Goal: Task Accomplishment & Management: Use online tool/utility

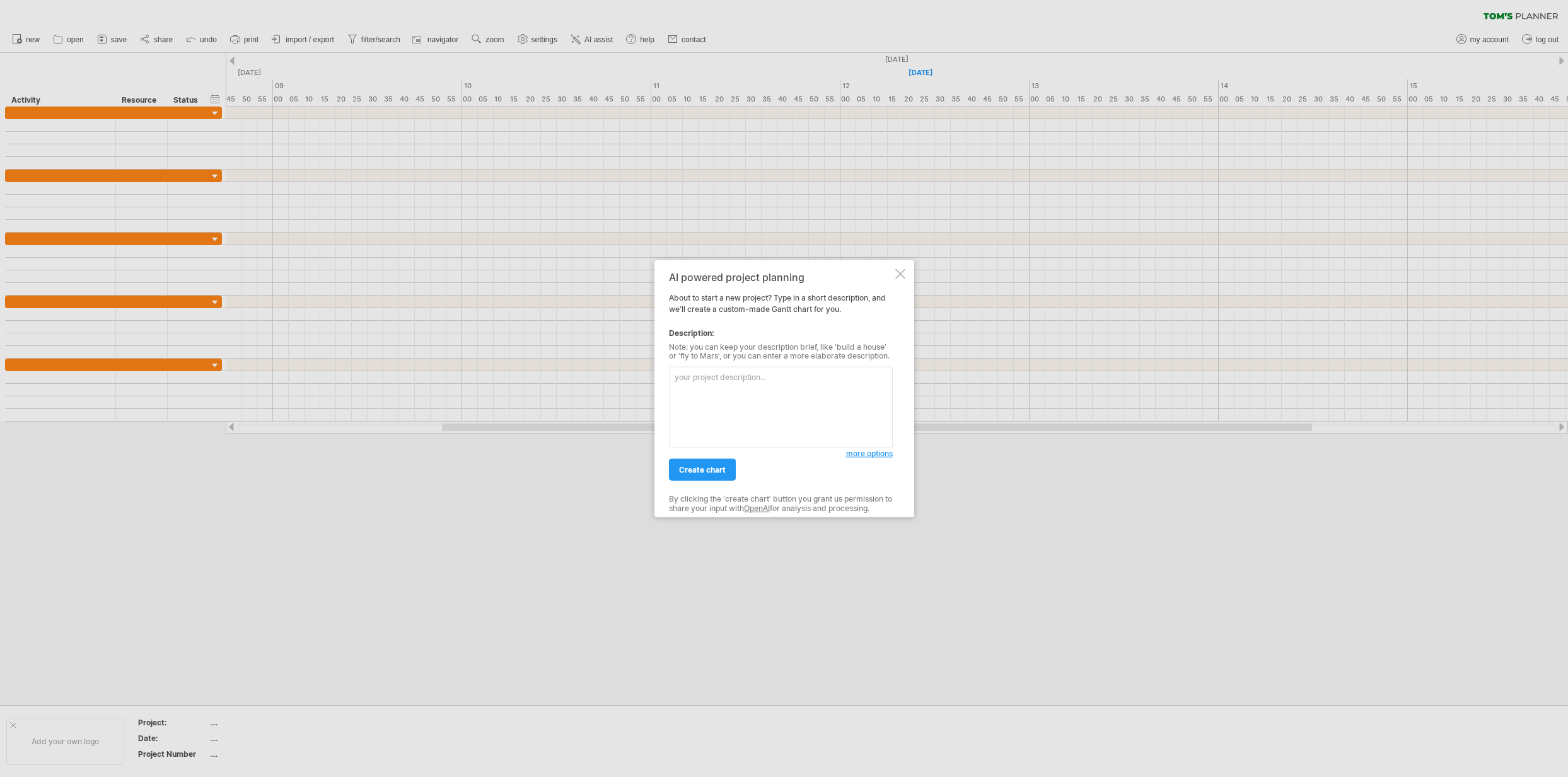
click at [901, 272] on div at bounding box center [900, 273] width 10 height 10
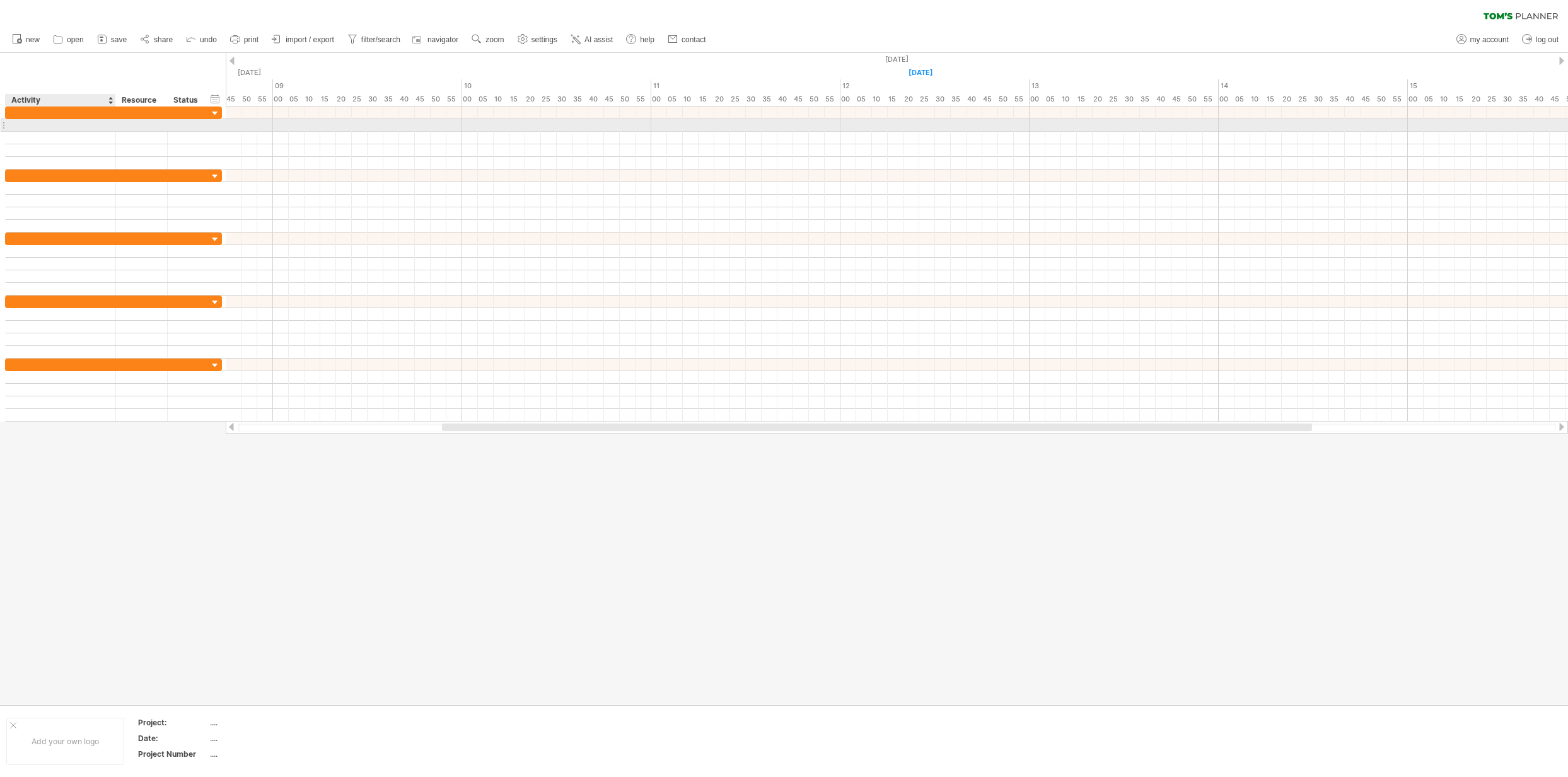
click at [60, 124] on div at bounding box center [61, 125] width 97 height 12
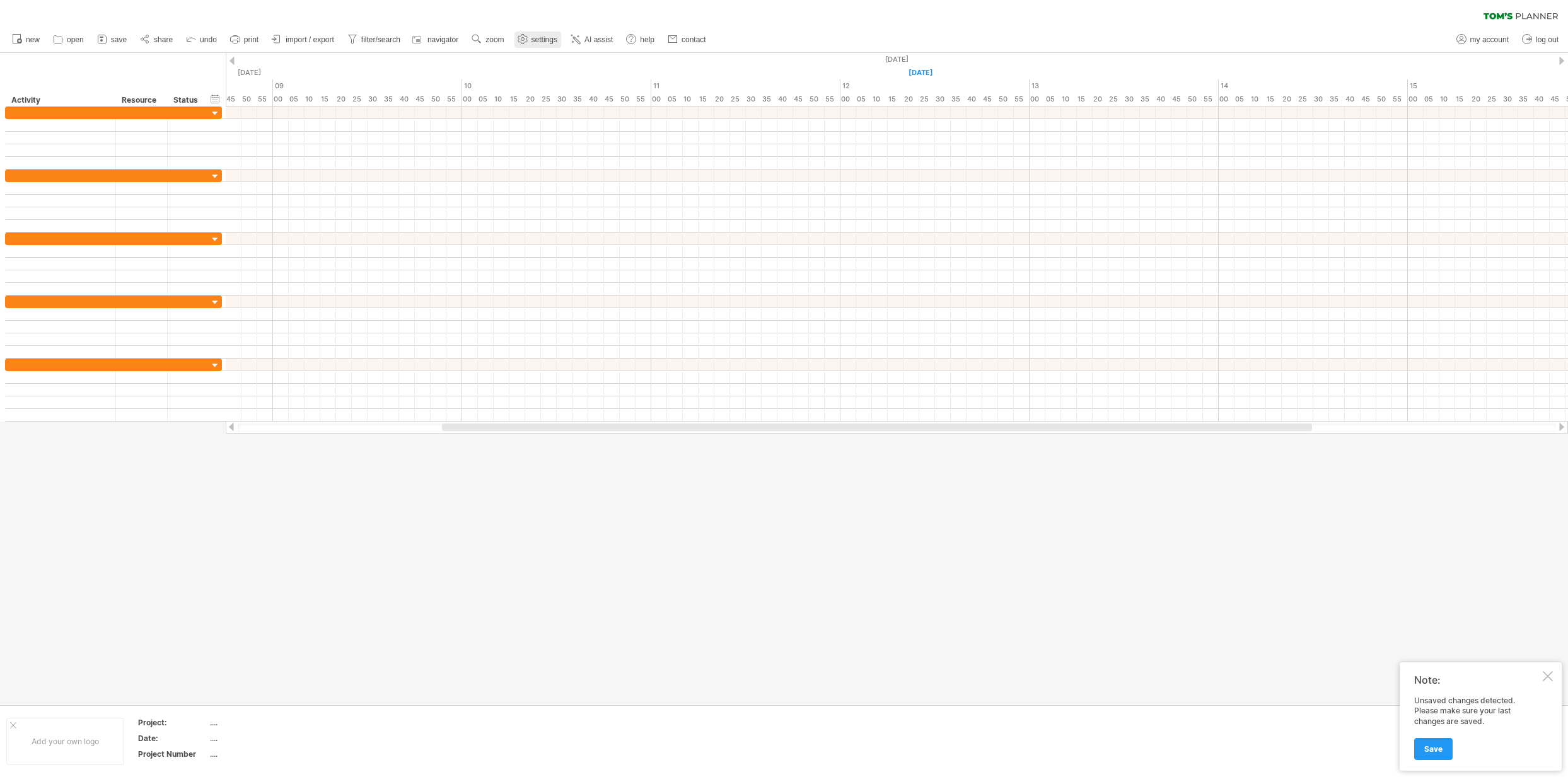
click at [547, 39] on span "settings" at bounding box center [544, 39] width 26 height 8
select select "*"
select select "**"
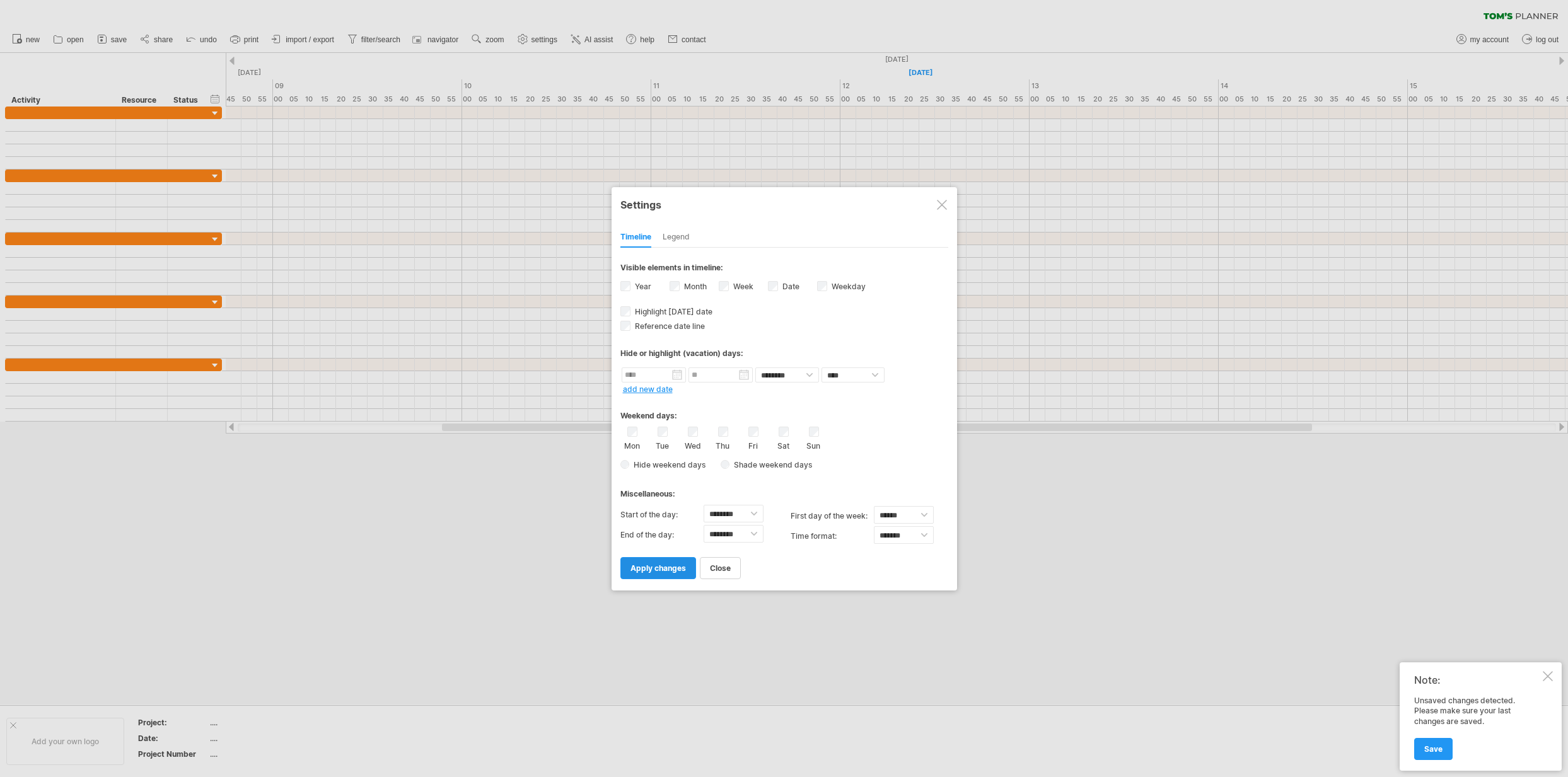
click at [674, 569] on span "apply changes" at bounding box center [658, 568] width 55 height 9
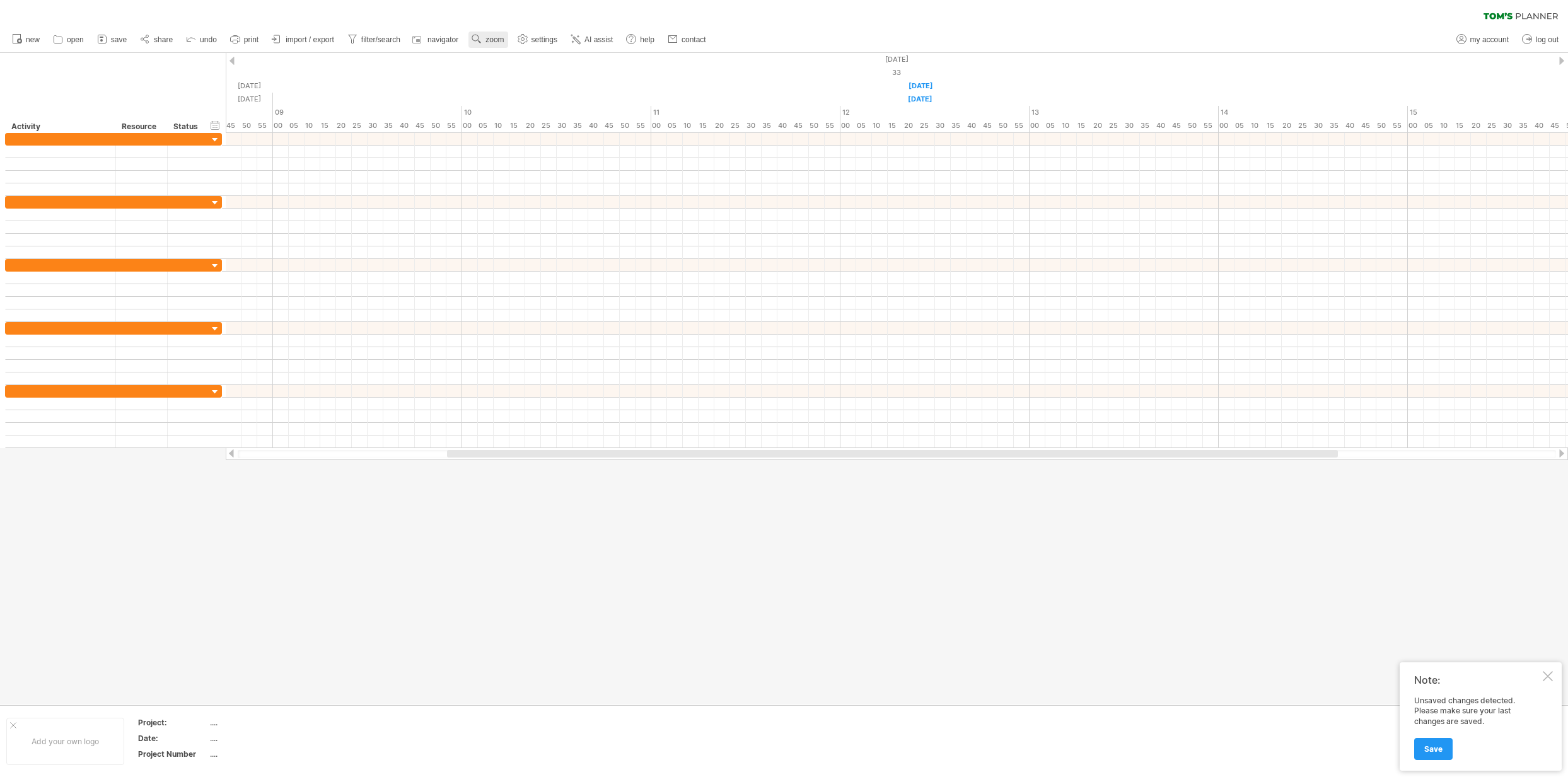
click at [496, 41] on span "zoom" at bounding box center [495, 39] width 18 height 8
click at [531, 102] on div "Day" at bounding box center [537, 98] width 70 height 20
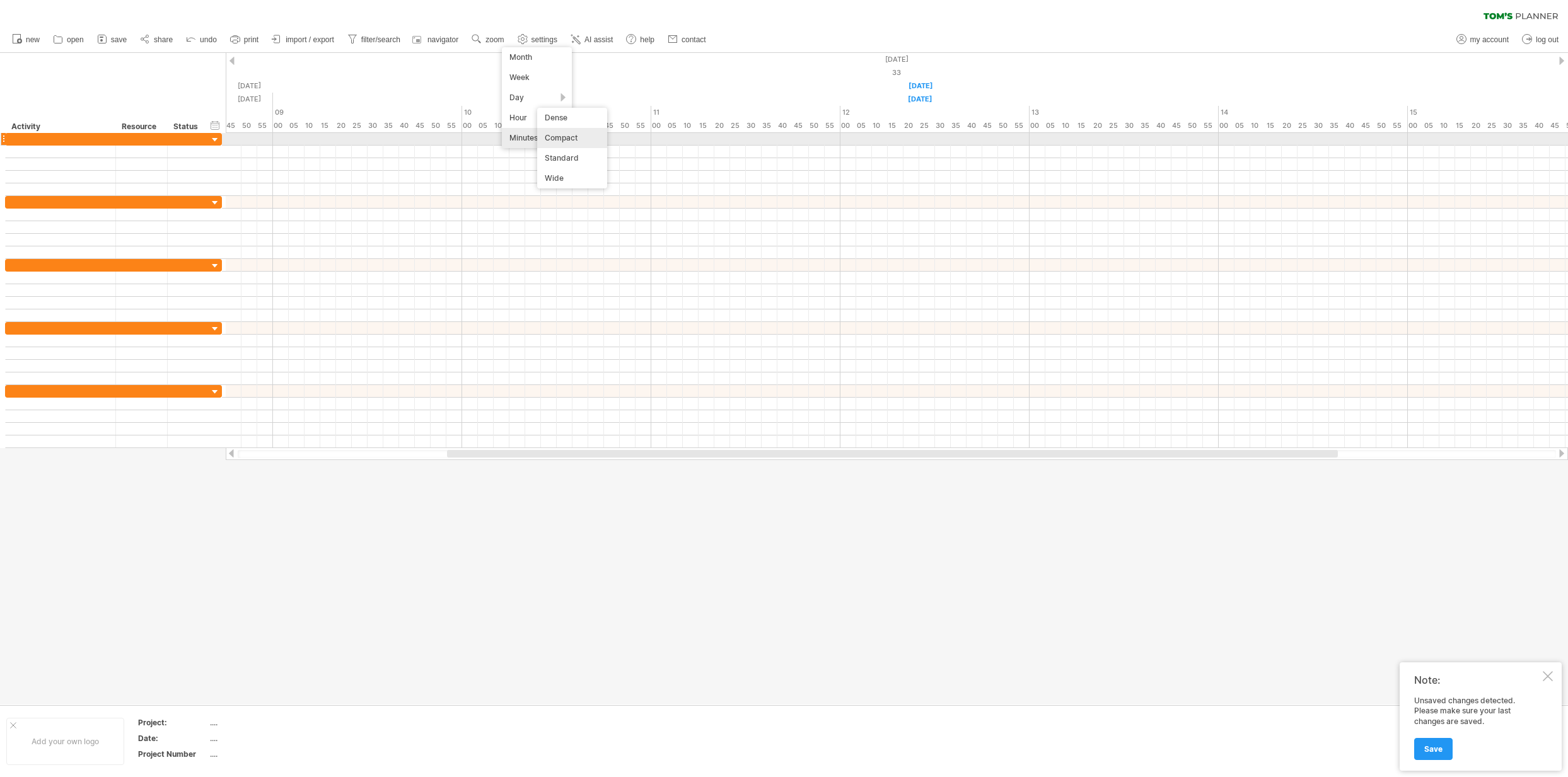
click at [570, 138] on div "Compact" at bounding box center [572, 138] width 70 height 20
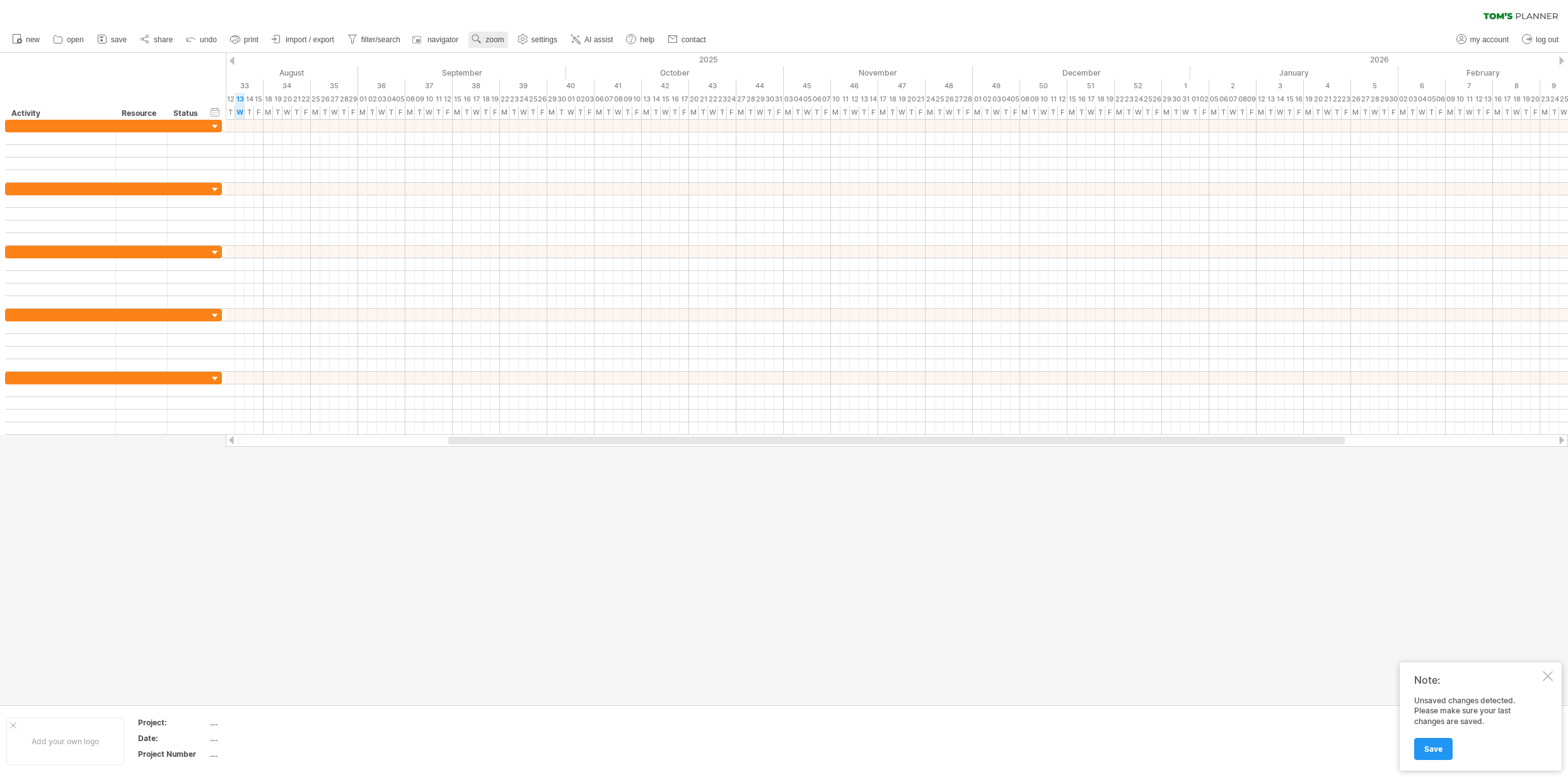
click at [493, 38] on span "zoom" at bounding box center [495, 39] width 18 height 8
click at [1547, 676] on div at bounding box center [1547, 675] width 10 height 10
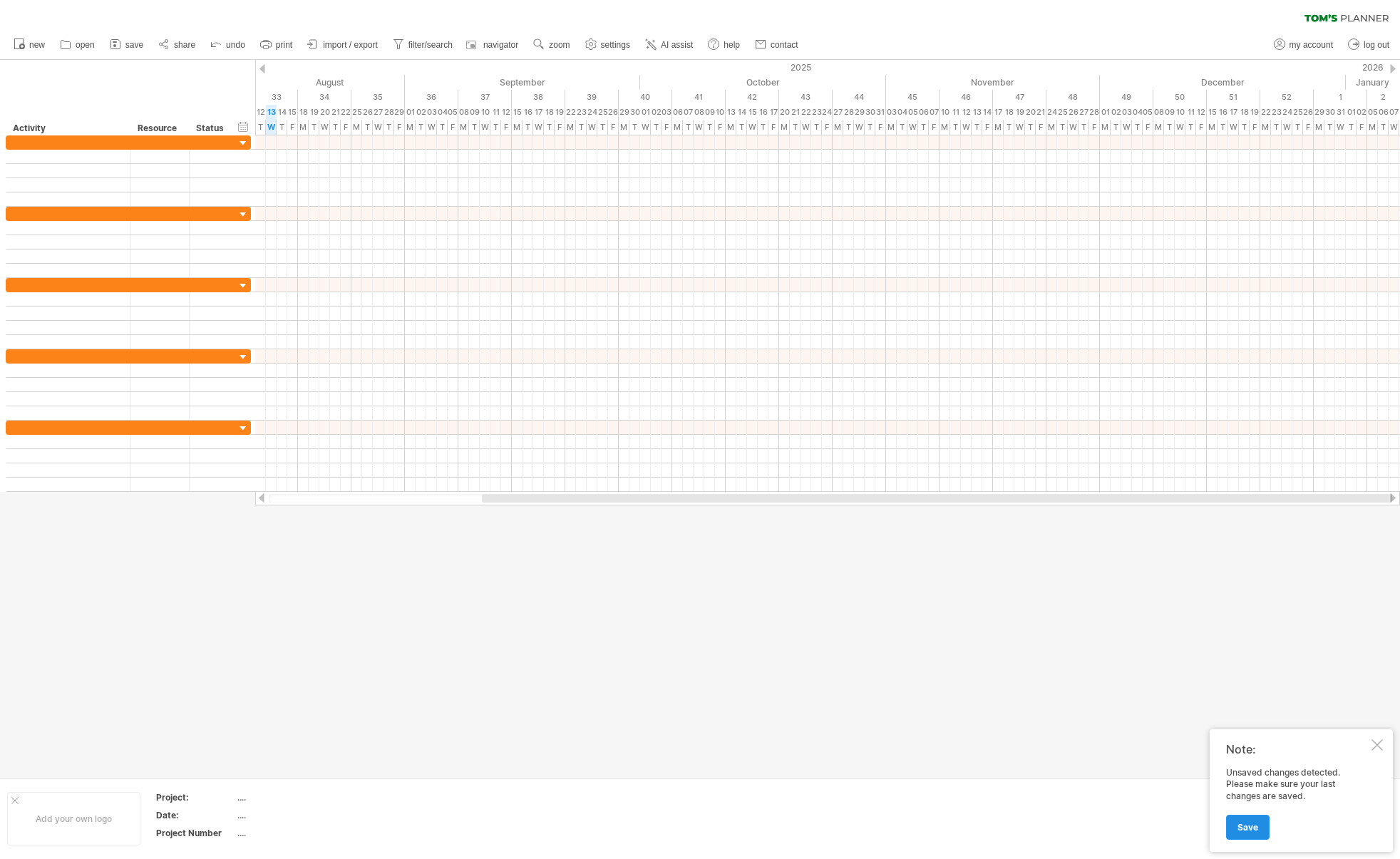
click at [1263, 829] on link "Save" at bounding box center [1248, 827] width 44 height 25
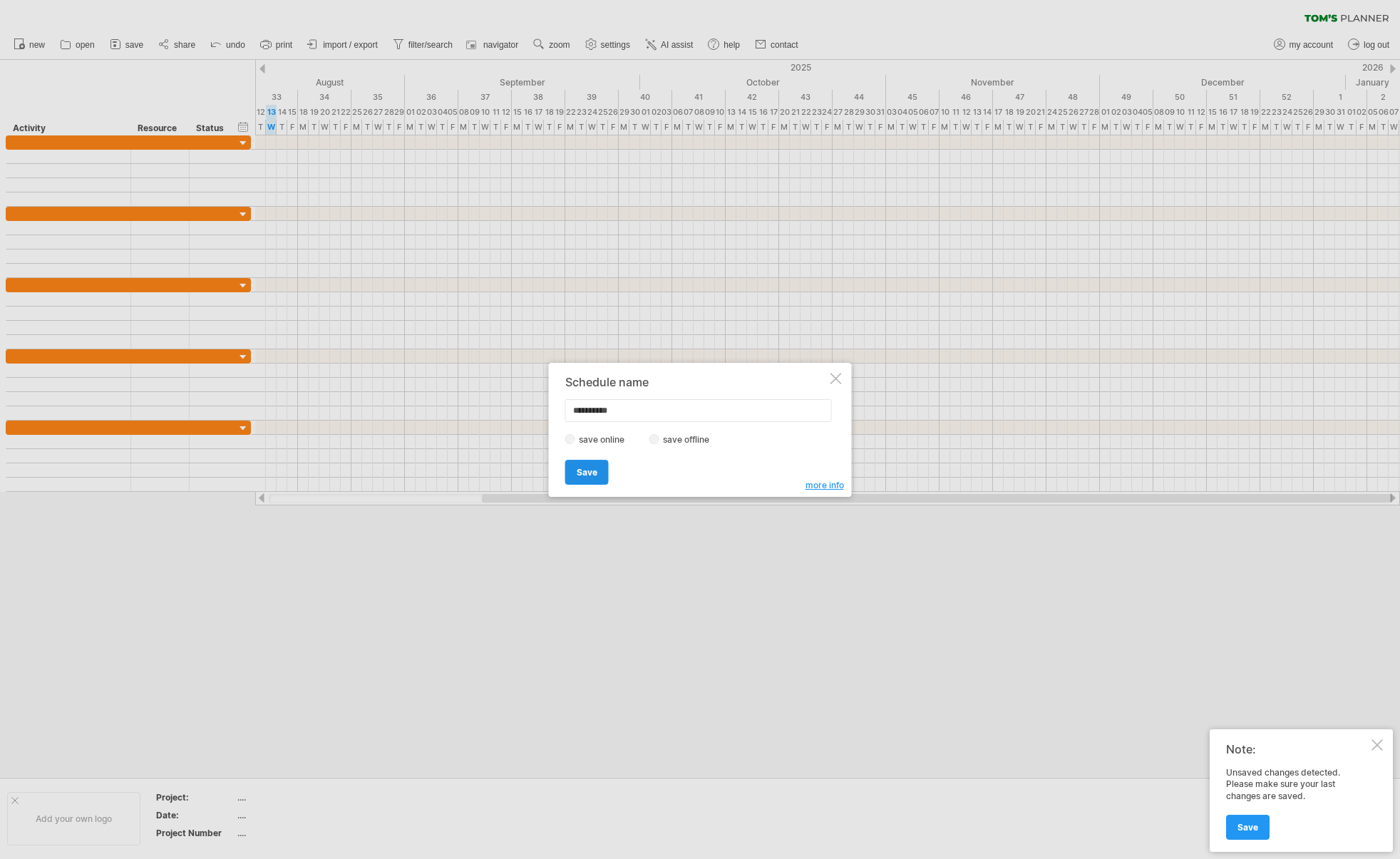
click at [591, 473] on span "Save" at bounding box center [587, 472] width 21 height 10
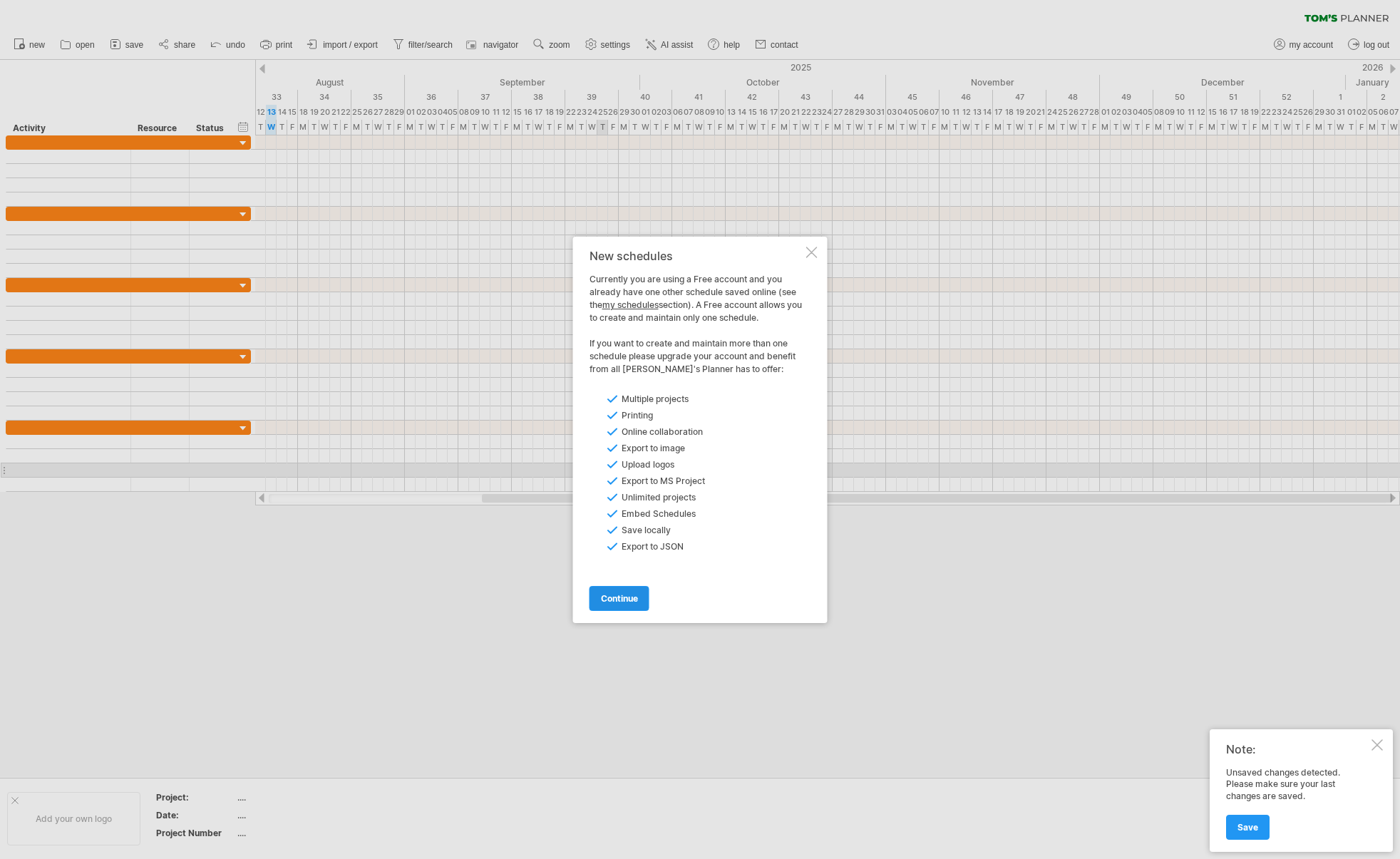
click at [615, 601] on span "continue" at bounding box center [619, 598] width 37 height 10
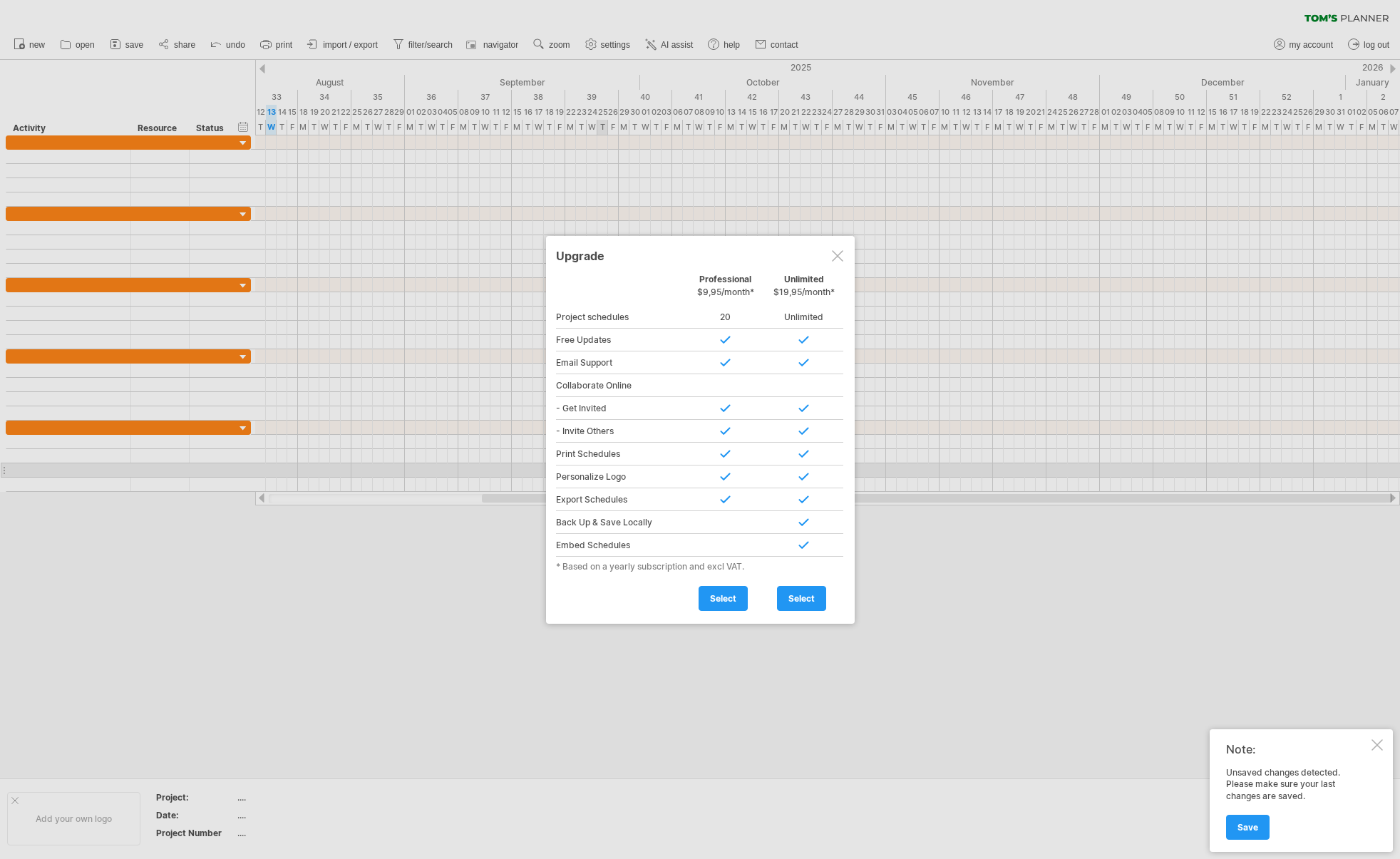
click at [1379, 743] on div at bounding box center [1377, 744] width 11 height 11
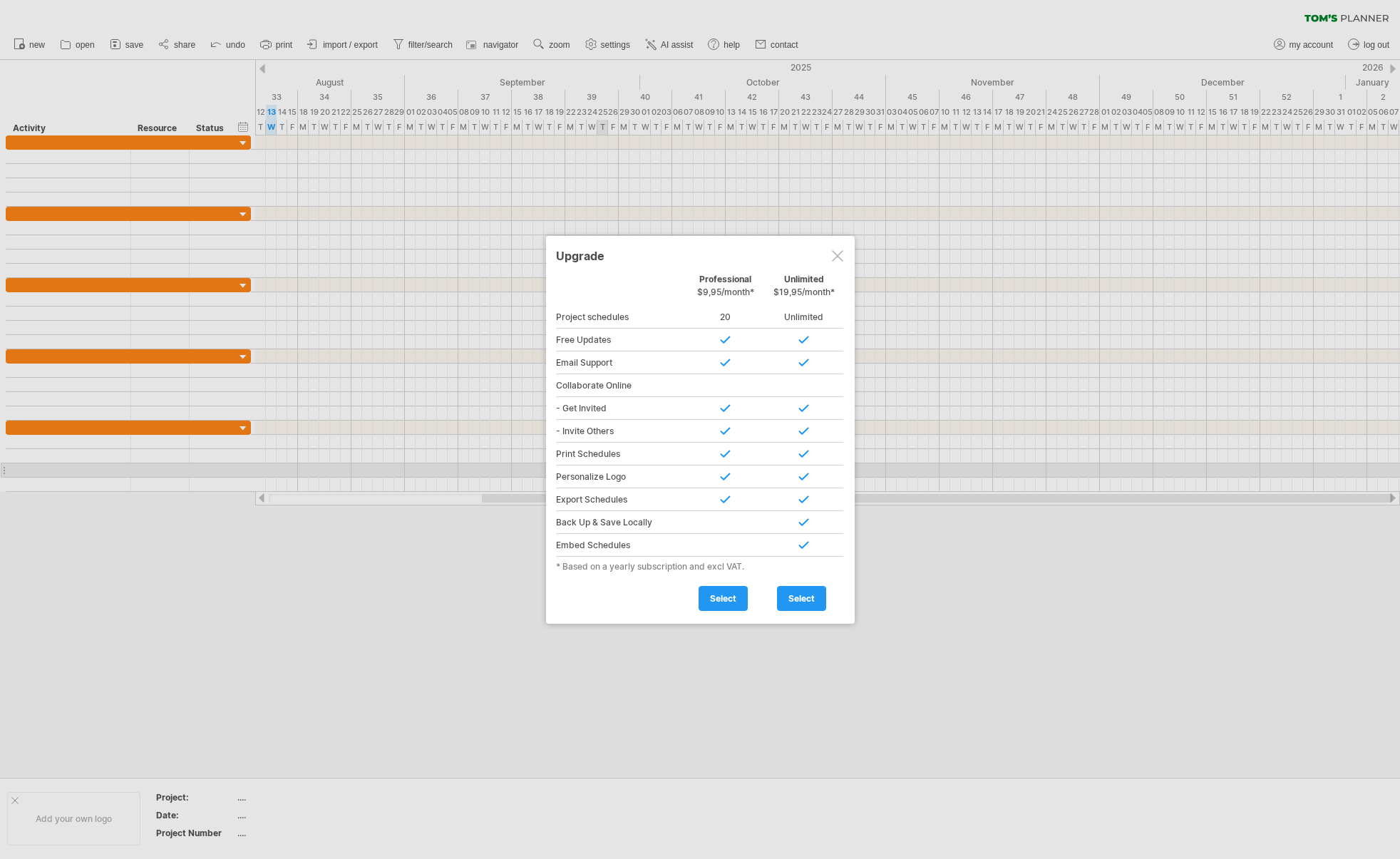
click at [836, 257] on div at bounding box center [837, 255] width 11 height 11
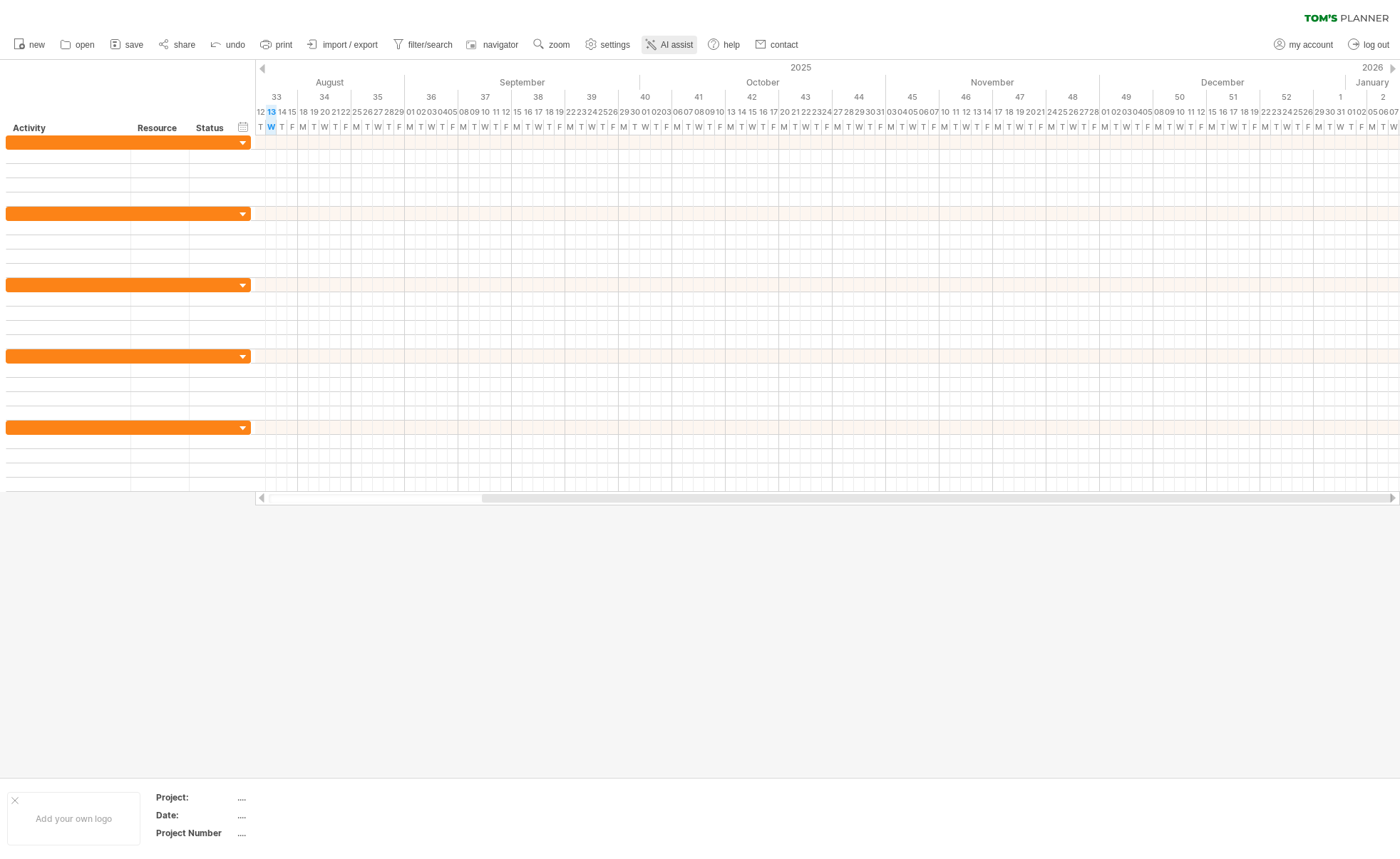
click at [680, 46] on span "AI assist" at bounding box center [676, 44] width 32 height 10
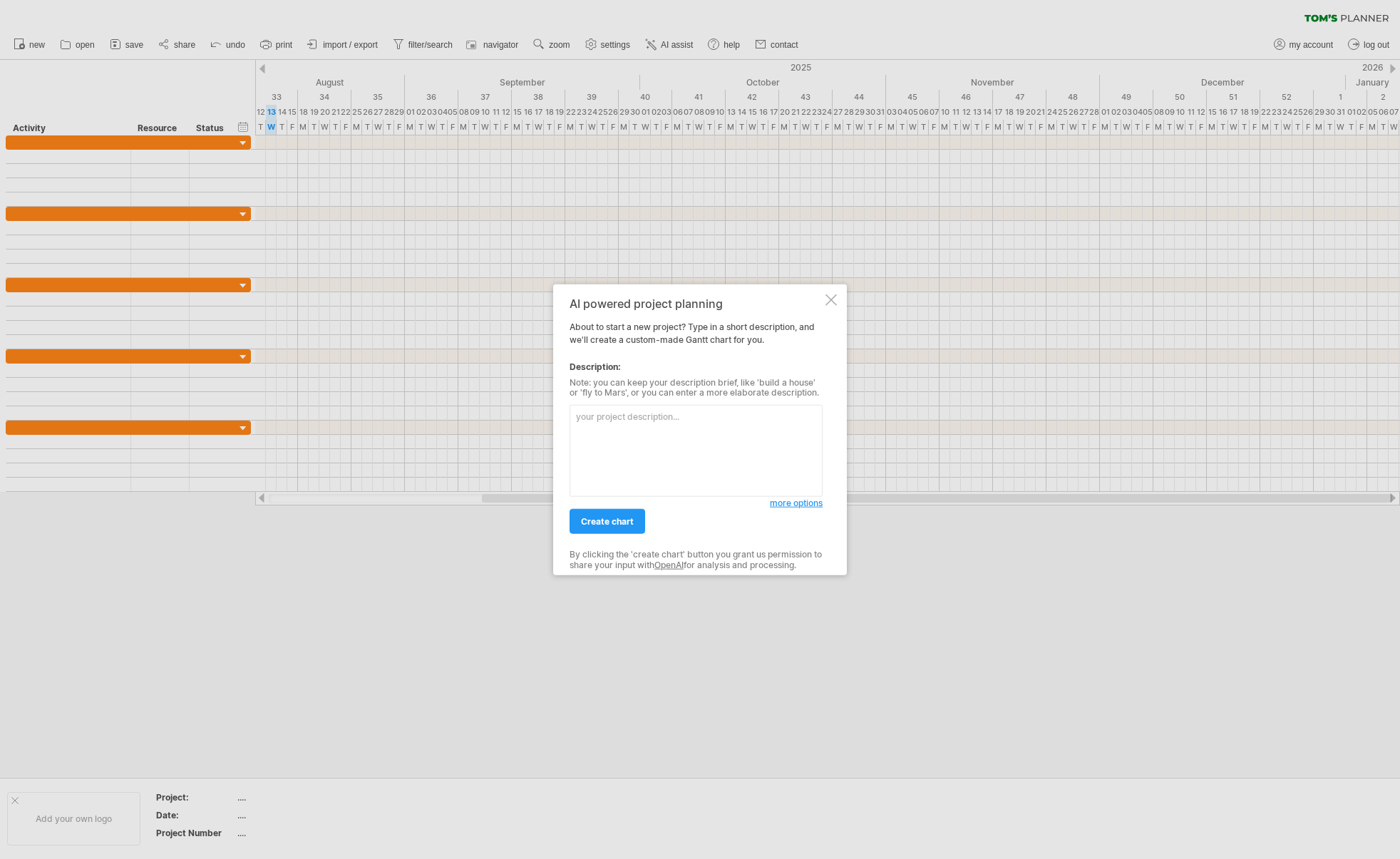
click at [781, 501] on span "more options" at bounding box center [796, 503] width 53 height 10
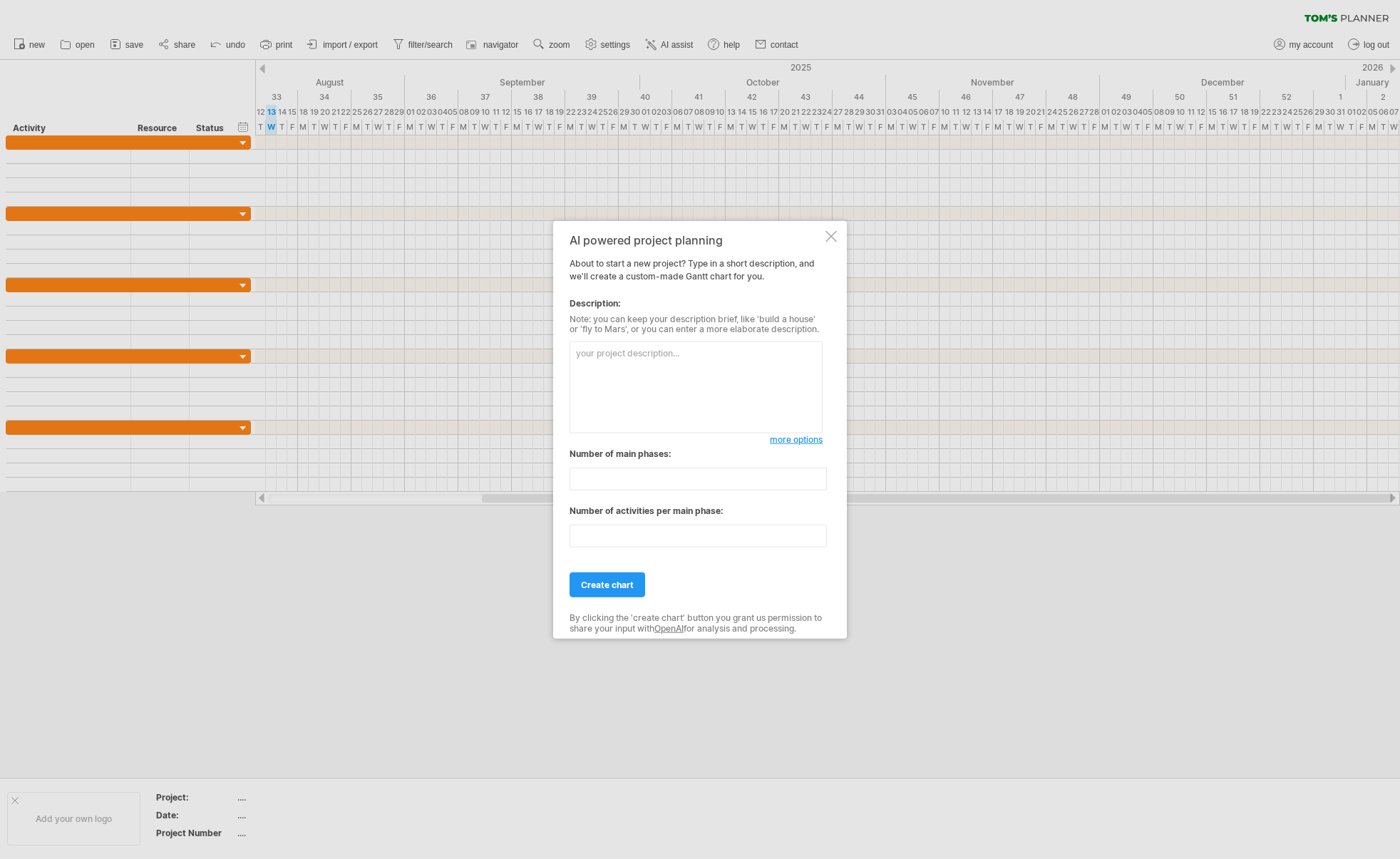
click at [830, 237] on div at bounding box center [830, 236] width 11 height 11
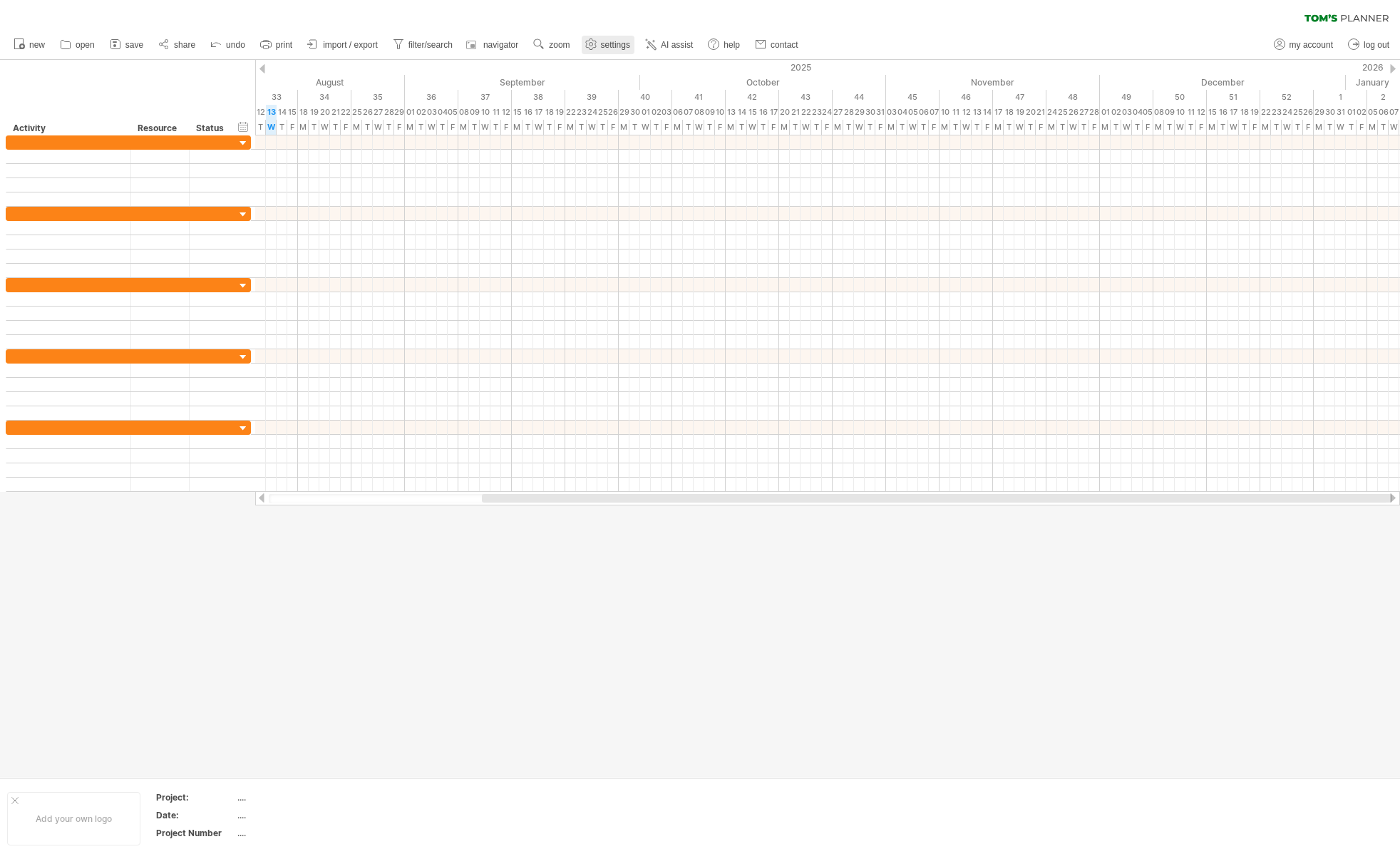
click at [600, 42] on link "settings" at bounding box center [607, 44] width 53 height 18
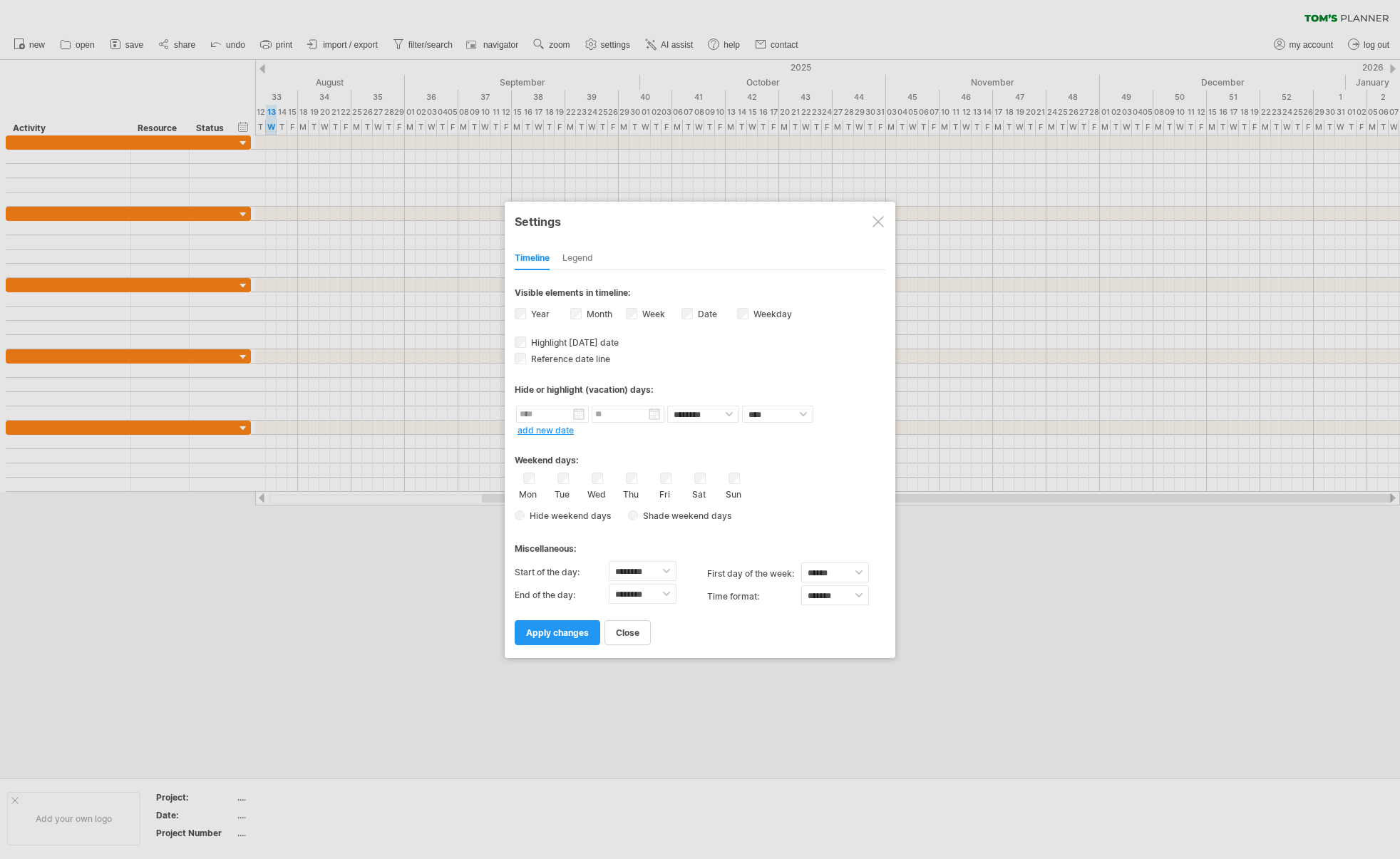
click at [877, 220] on div at bounding box center [877, 221] width 11 height 11
